Goal: Task Accomplishment & Management: Manage account settings

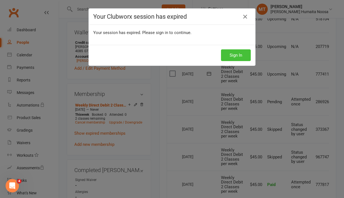
click at [237, 56] on button "Sign In" at bounding box center [236, 55] width 30 height 12
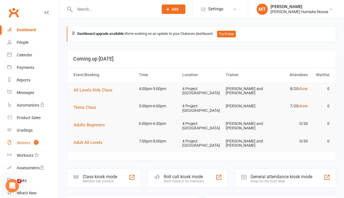
click at [26, 141] on div "Waivers" at bounding box center [24, 142] width 14 height 4
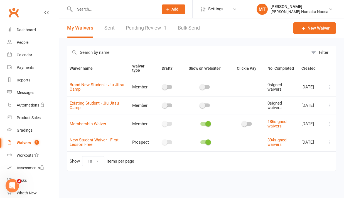
click at [138, 28] on link "Pending Review 1" at bounding box center [146, 27] width 41 height 19
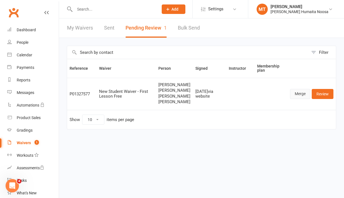
click at [300, 99] on link "Merge" at bounding box center [300, 94] width 20 height 10
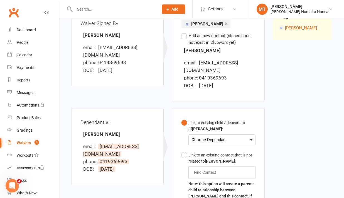
scroll to position [84, 0]
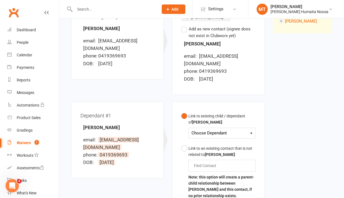
click at [208, 129] on div "Choose Dependant" at bounding box center [221, 133] width 61 height 8
click at [208, 140] on link "[PERSON_NAME]" at bounding box center [219, 146] width 55 height 12
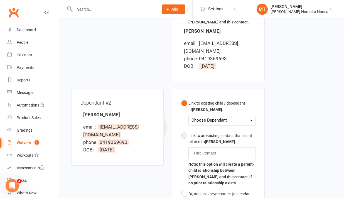
scroll to position [314, 0]
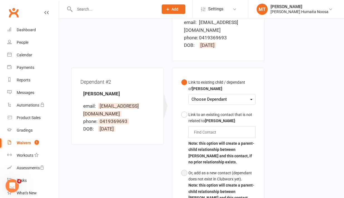
click at [186, 167] on button "Or, add as a new contact (dependant does not exist in Clubworx yet). Note: this…" at bounding box center [218, 185] width 74 height 36
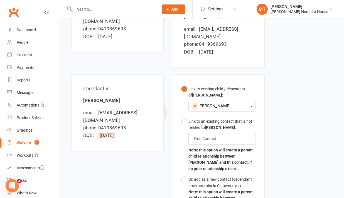
scroll to position [112, 0]
click at [183, 173] on button "Or, add as a new contact (dependant does not exist in Clubworx yet). Note: this…" at bounding box center [218, 191] width 74 height 36
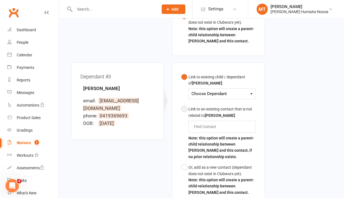
scroll to position [426, 0]
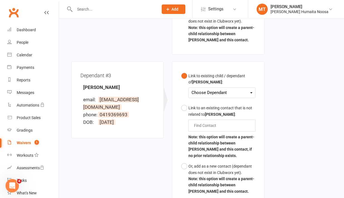
click at [210, 89] on div "Choose Dependant Grace Stokan" at bounding box center [221, 92] width 67 height 11
click at [210, 89] on div "Choose Dependant" at bounding box center [221, 93] width 61 height 8
click at [210, 100] on link "[PERSON_NAME]" at bounding box center [219, 106] width 55 height 12
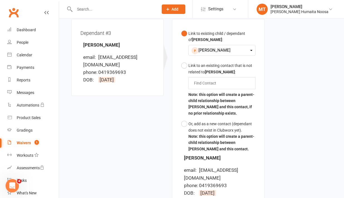
scroll to position [549, 0]
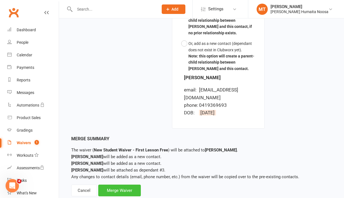
click at [117, 184] on div "Merge Waiver" at bounding box center [119, 190] width 43 height 12
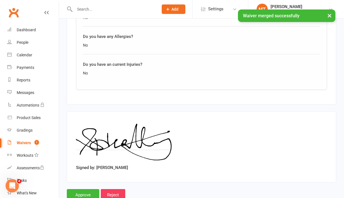
scroll to position [1019, 0]
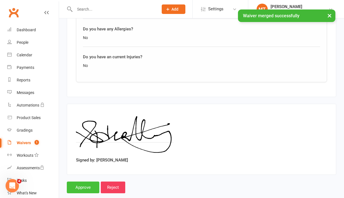
click at [80, 181] on input "Approve" at bounding box center [83, 187] width 33 height 12
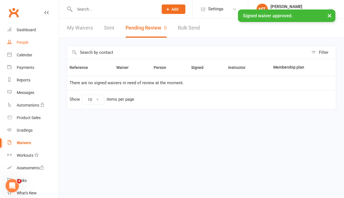
click at [22, 43] on div "People" at bounding box center [23, 42] width 12 height 4
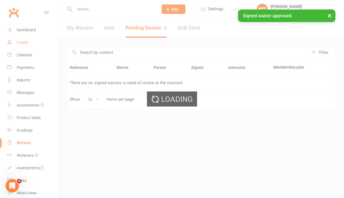
select select "100"
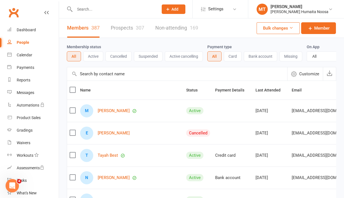
click at [126, 36] on link "Prospects 307" at bounding box center [127, 27] width 33 height 19
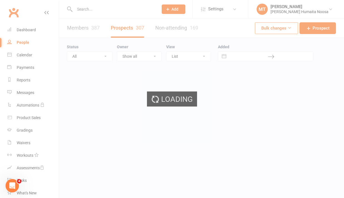
select select "100"
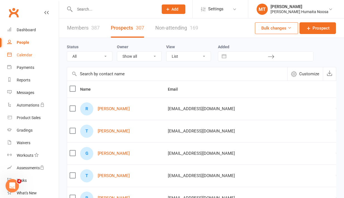
click at [27, 56] on div "Calendar" at bounding box center [25, 55] width 16 height 4
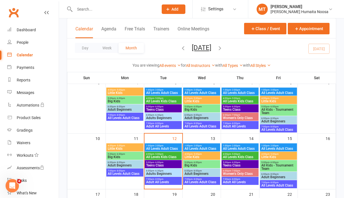
scroll to position [96, 0]
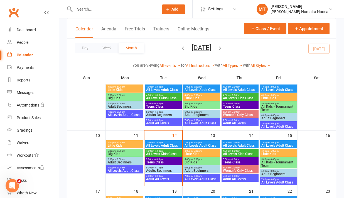
click at [241, 152] on span "All Levels Kids Class" at bounding box center [240, 153] width 35 height 3
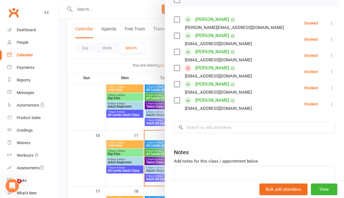
scroll to position [102, 0]
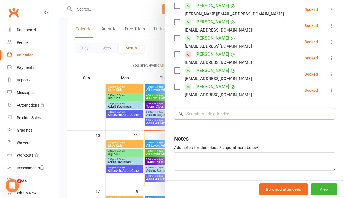
click at [248, 115] on input "search" at bounding box center [254, 114] width 161 height 12
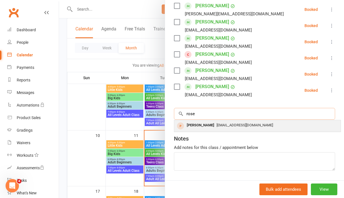
type input "rose"
click at [201, 123] on div "[PERSON_NAME]" at bounding box center [200, 125] width 32 height 8
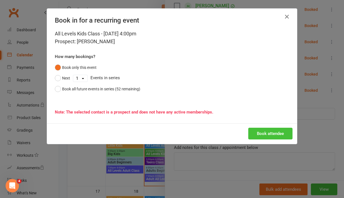
click at [280, 132] on button "Book attendee" at bounding box center [270, 133] width 44 height 12
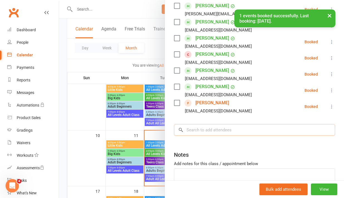
click at [215, 130] on input "search" at bounding box center [254, 130] width 161 height 12
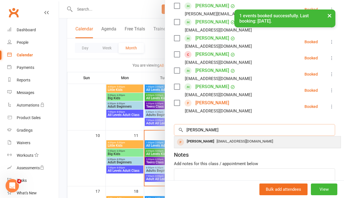
type input "tenny"
click at [207, 142] on div "[PERSON_NAME]" at bounding box center [200, 141] width 32 height 8
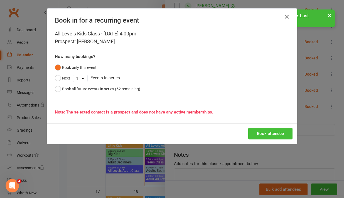
click at [260, 137] on button "Book attendee" at bounding box center [270, 133] width 44 height 12
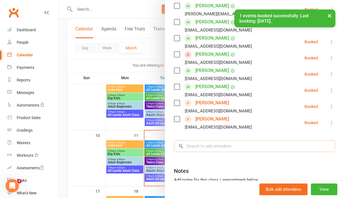
click at [225, 146] on input "search" at bounding box center [254, 146] width 161 height 12
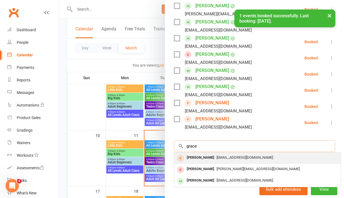
type input "grace"
click at [221, 158] on span "[EMAIL_ADDRESS][DOMAIN_NAME]" at bounding box center [244, 157] width 56 height 4
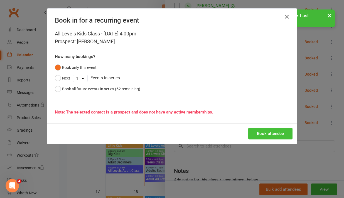
click at [259, 131] on button "Book attendee" at bounding box center [270, 133] width 44 height 12
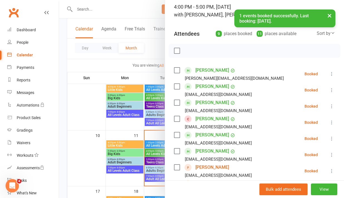
scroll to position [0, 0]
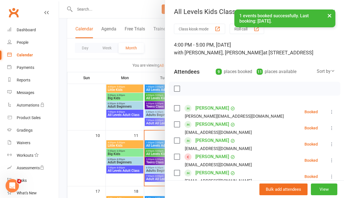
click at [82, 64] on div at bounding box center [201, 99] width 285 height 198
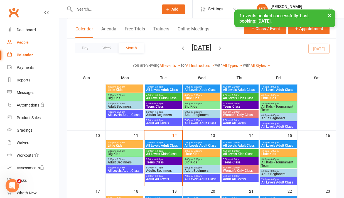
click at [19, 39] on link "People" at bounding box center [32, 42] width 51 height 13
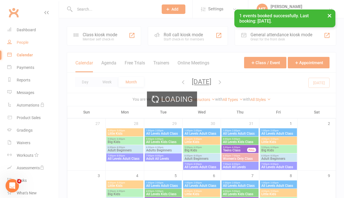
select select "100"
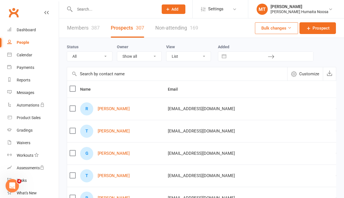
click at [22, 43] on div "People" at bounding box center [23, 42] width 13 height 4
click at [20, 56] on div "Calendar" at bounding box center [25, 55] width 16 height 4
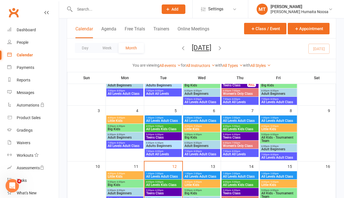
scroll to position [73, 0]
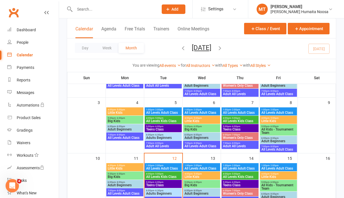
click at [155, 173] on span "- 5:00pm" at bounding box center [158, 173] width 9 height 3
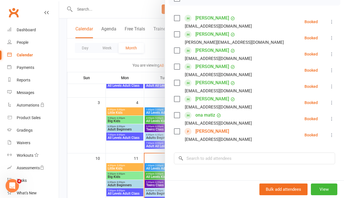
scroll to position [88, 0]
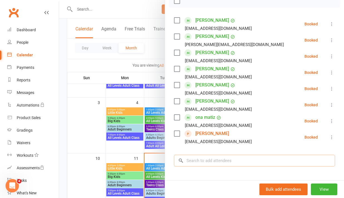
click at [215, 164] on input "search" at bounding box center [254, 160] width 161 height 12
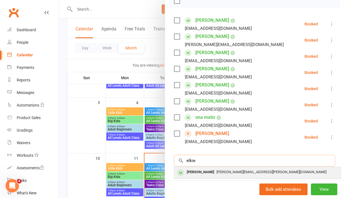
type input "elkie"
click at [208, 174] on div "[PERSON_NAME]" at bounding box center [200, 172] width 32 height 8
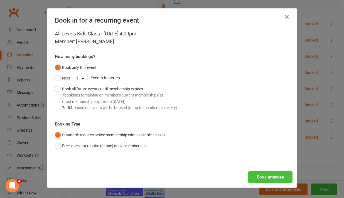
click at [263, 177] on button "Book attendee" at bounding box center [270, 177] width 44 height 12
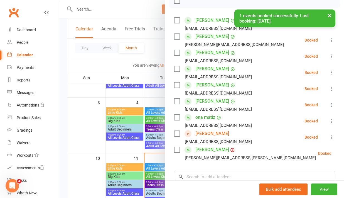
click at [113, 147] on div at bounding box center [201, 99] width 285 height 198
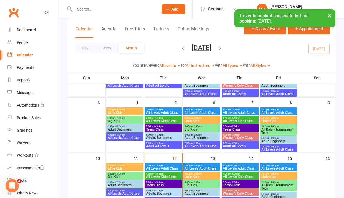
click at [159, 183] on span "Teens Class" at bounding box center [163, 184] width 35 height 3
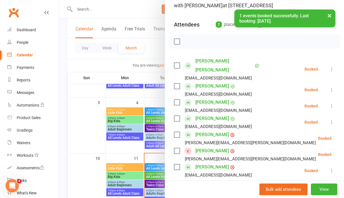
scroll to position [63, 0]
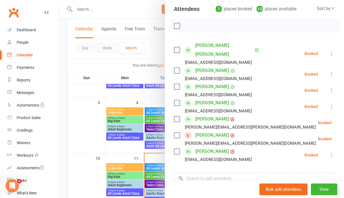
click at [102, 148] on div at bounding box center [201, 99] width 285 height 198
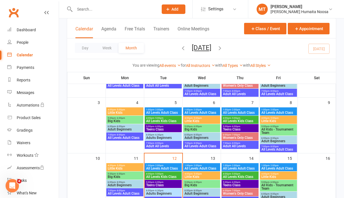
click at [239, 181] on span "- 6:00pm" at bounding box center [235, 182] width 9 height 3
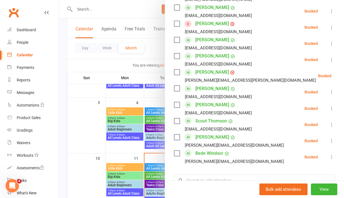
scroll to position [265, 0]
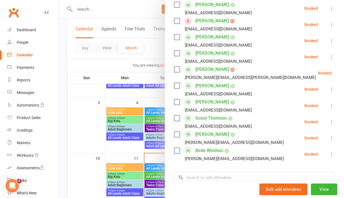
click at [90, 143] on div at bounding box center [201, 99] width 285 height 198
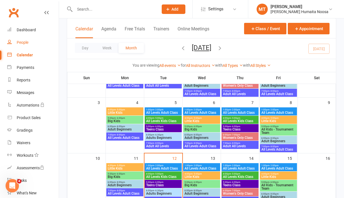
click at [22, 44] on div "People" at bounding box center [23, 42] width 12 height 4
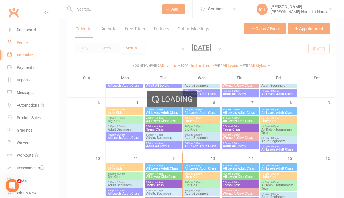
select select "100"
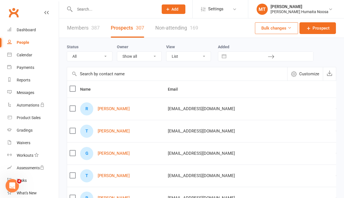
click at [21, 43] on div "People" at bounding box center [23, 42] width 13 height 4
click at [24, 55] on div "Calendar" at bounding box center [25, 55] width 16 height 4
select select "100"
click at [22, 53] on div "Calendar" at bounding box center [25, 55] width 16 height 4
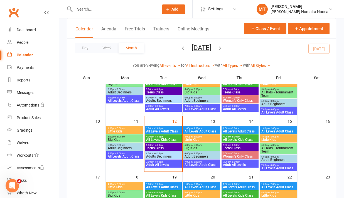
scroll to position [111, 0]
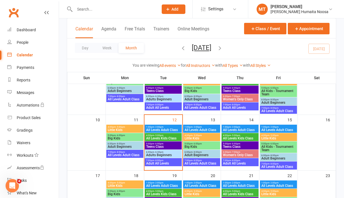
click at [242, 137] on span "All Levels Kids Class" at bounding box center [240, 137] width 35 height 3
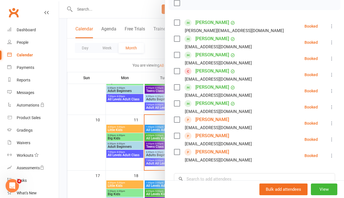
scroll to position [73, 0]
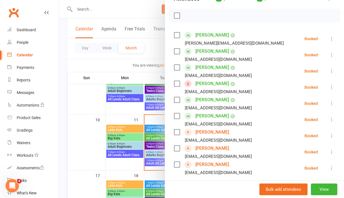
click at [128, 113] on div at bounding box center [201, 99] width 285 height 198
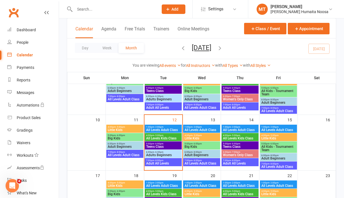
click at [281, 149] on span "All Kids - Tournament Team" at bounding box center [278, 148] width 35 height 7
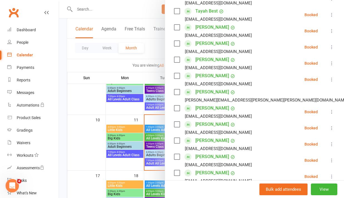
scroll to position [113, 0]
click at [330, 110] on icon at bounding box center [332, 112] width 6 height 6
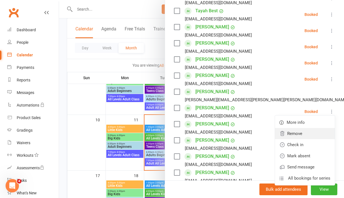
click at [291, 134] on link "Remove" at bounding box center [305, 133] width 60 height 11
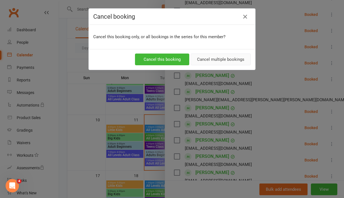
click at [211, 61] on button "Cancel multiple bookings" at bounding box center [221, 59] width 60 height 12
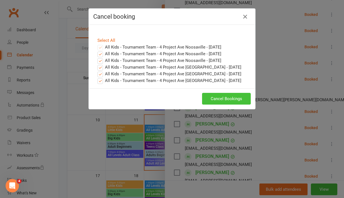
click at [227, 102] on button "Cancel Bookings" at bounding box center [226, 99] width 49 height 12
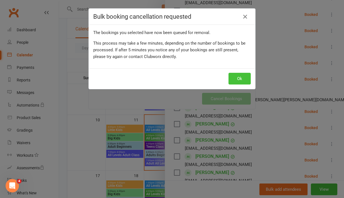
click at [237, 74] on button "Ok" at bounding box center [239, 79] width 22 height 12
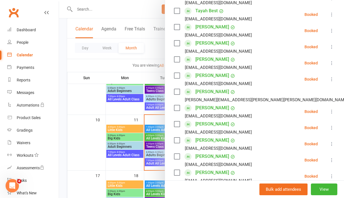
click at [120, 120] on div at bounding box center [201, 99] width 285 height 198
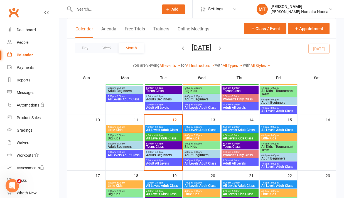
click at [156, 138] on span "All Levels Kids Class" at bounding box center [163, 137] width 35 height 3
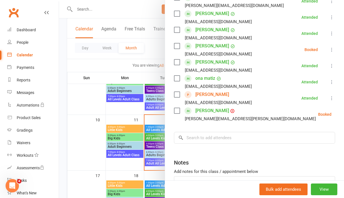
scroll to position [131, 0]
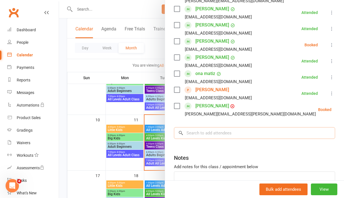
click at [204, 131] on input "search" at bounding box center [254, 133] width 161 height 12
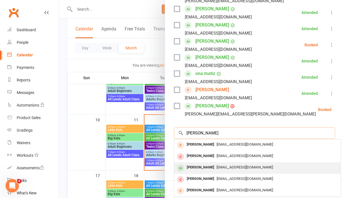
type input "[PERSON_NAME]"
click at [203, 166] on div "[PERSON_NAME]" at bounding box center [200, 167] width 32 height 8
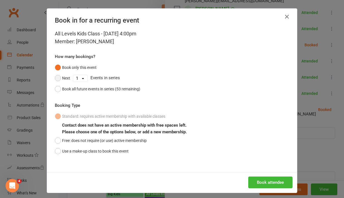
click at [61, 79] on button "Next" at bounding box center [62, 78] width 15 height 11
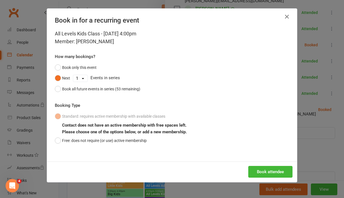
click at [85, 78] on select "1 2 3 4 5 6 7 8 9 10 11 12 13 14 15 16 17 18 19 20 21 22 23 24 25 26 27 28 29 3…" at bounding box center [80, 78] width 14 height 7
select select "4"
click at [270, 167] on button "Book attendee" at bounding box center [270, 172] width 44 height 12
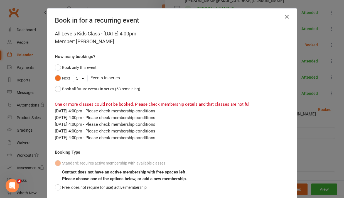
scroll to position [40, 0]
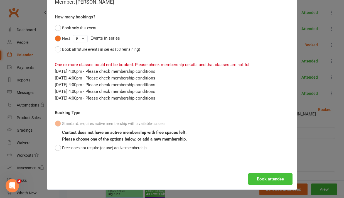
click at [274, 176] on button "Book attendee" at bounding box center [270, 179] width 44 height 12
click at [54, 147] on div "All Levels Kids Class - [DATE] 4:00pm Member: [PERSON_NAME] How many bookings? …" at bounding box center [172, 79] width 250 height 178
click at [56, 149] on button "Free: does not require (or use) active membership" at bounding box center [101, 147] width 92 height 11
click at [60, 149] on button "Free: does not require (or use) active membership" at bounding box center [101, 147] width 92 height 11
click at [275, 178] on button "Book attendee" at bounding box center [270, 179] width 44 height 12
